Goal: Task Accomplishment & Management: Manage account settings

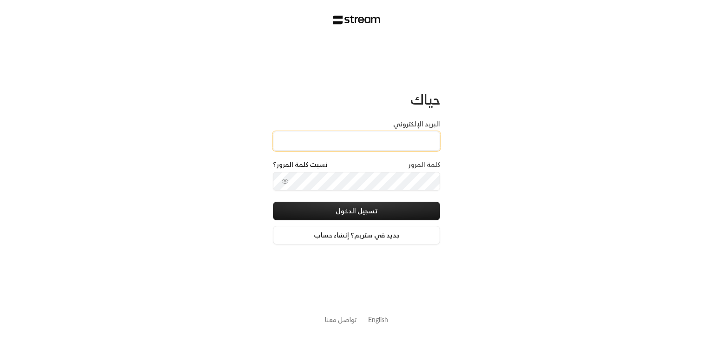
type input "[EMAIL_ADDRESS][DOMAIN_NAME]"
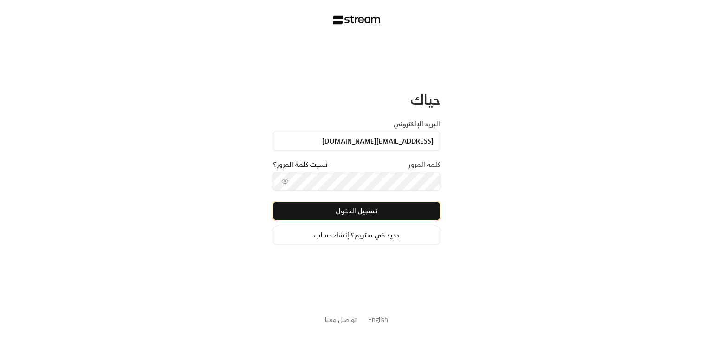
click at [375, 207] on button "تسجيل الدخول" at bounding box center [356, 210] width 167 height 19
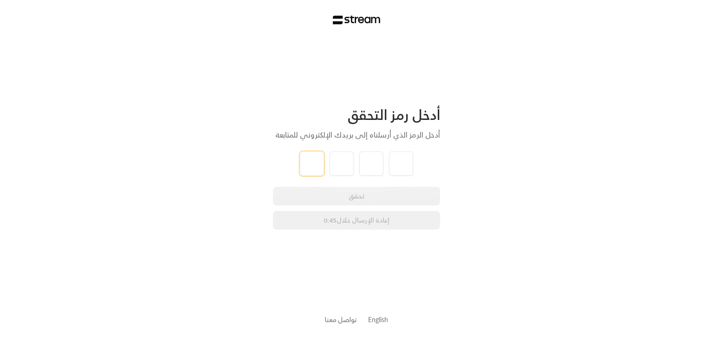
type input "4"
type input "0"
type input "8"
type input "1"
